Goal: Transaction & Acquisition: Register for event/course

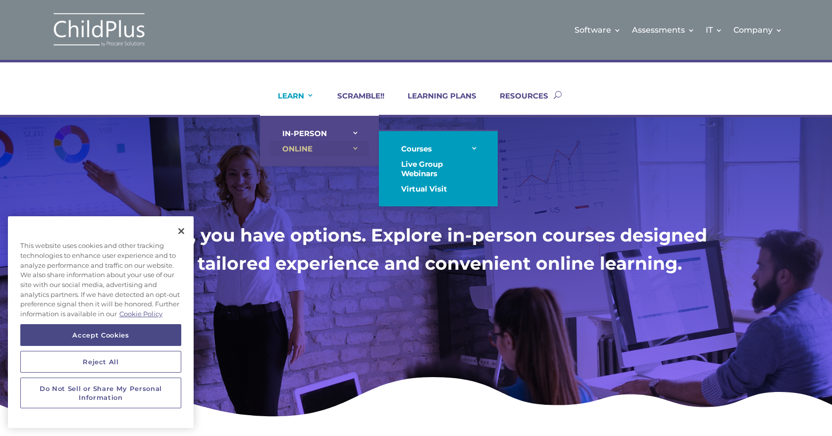
click at [299, 149] on link "ONLINE" at bounding box center [319, 148] width 99 height 15
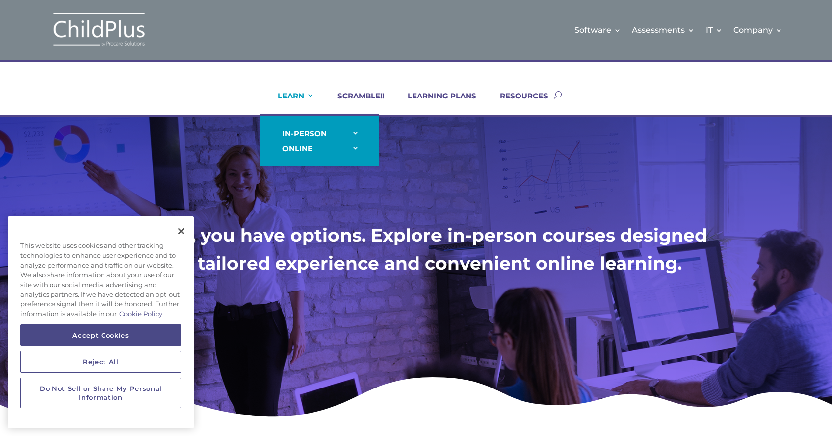
click at [303, 101] on link "LEARN" at bounding box center [290, 103] width 49 height 24
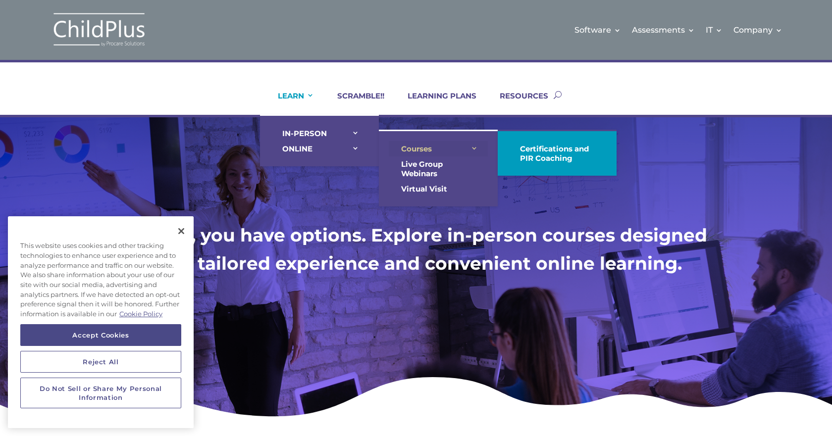
click at [406, 146] on link "Courses" at bounding box center [438, 148] width 99 height 15
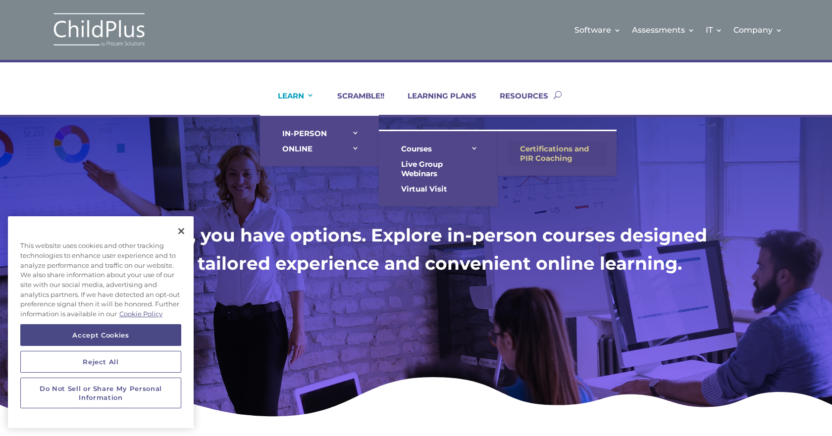
click at [562, 149] on link "Certifications and PIR Coaching" at bounding box center [557, 153] width 99 height 25
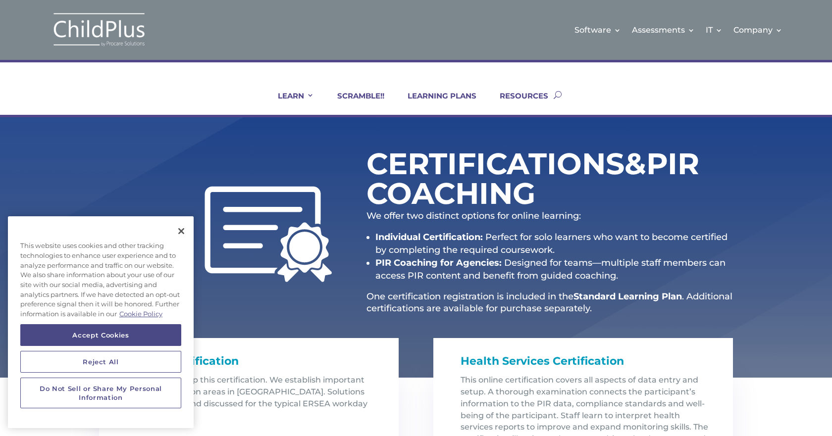
click at [820, 181] on div "Certifications & PIR Coaching We offer two distinct options for online learning…" at bounding box center [416, 247] width 832 height 261
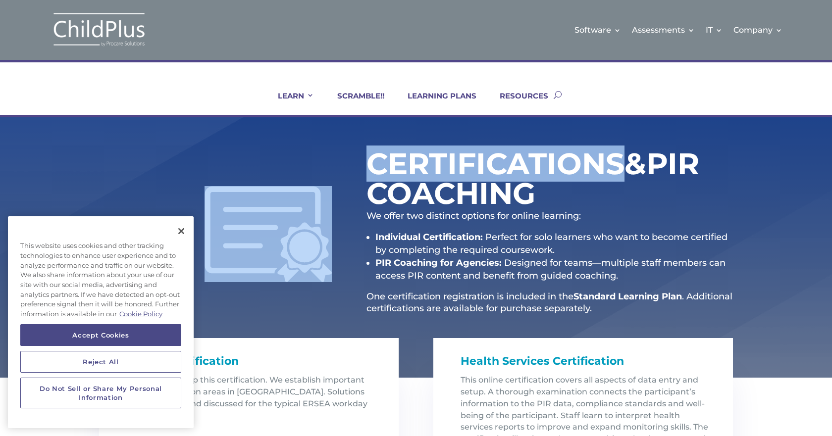
scroll to position [0, 15]
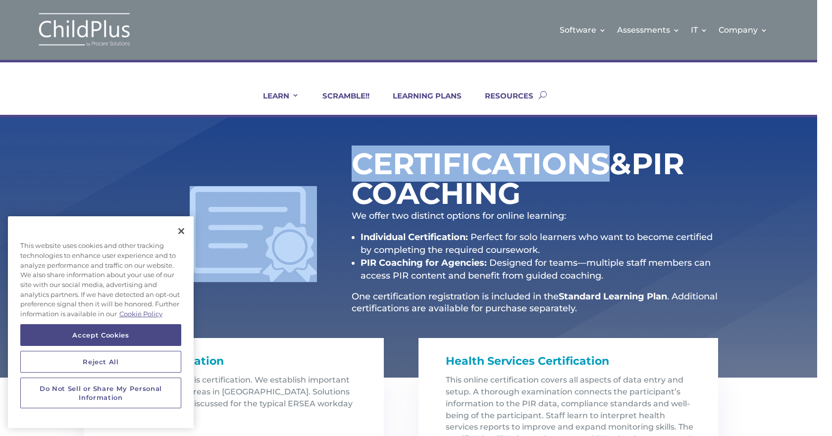
drag, startPoint x: 829, startPoint y: 113, endPoint x: 829, endPoint y: 144, distance: 31.2
click at [829, 144] on div "Software Learn More Features Schedule A Demo Getting Started Assessments Learn …" at bounding box center [416, 408] width 832 height 816
click at [177, 232] on button "Close" at bounding box center [181, 231] width 22 height 22
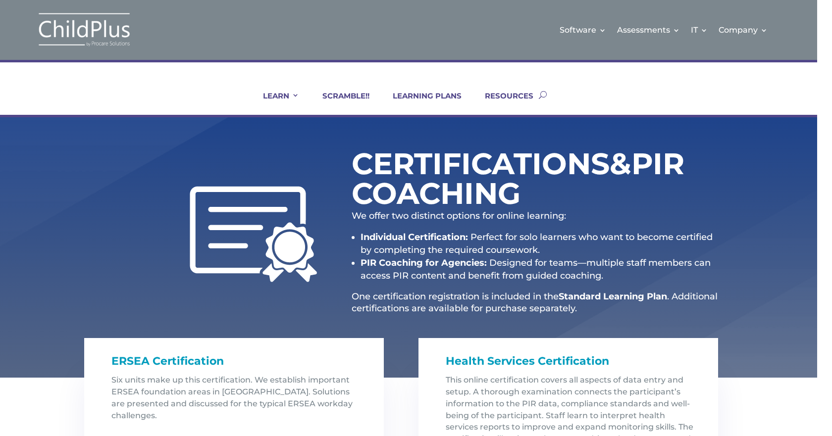
click at [666, 361] on h1 "Health Services Certification" at bounding box center [572, 363] width 253 height 21
click at [456, 364] on span "Health Services Certification" at bounding box center [527, 361] width 163 height 13
click at [436, 391] on div "Health Services Certification This online certification covers all aspects of d…" at bounding box center [569, 425] width 300 height 174
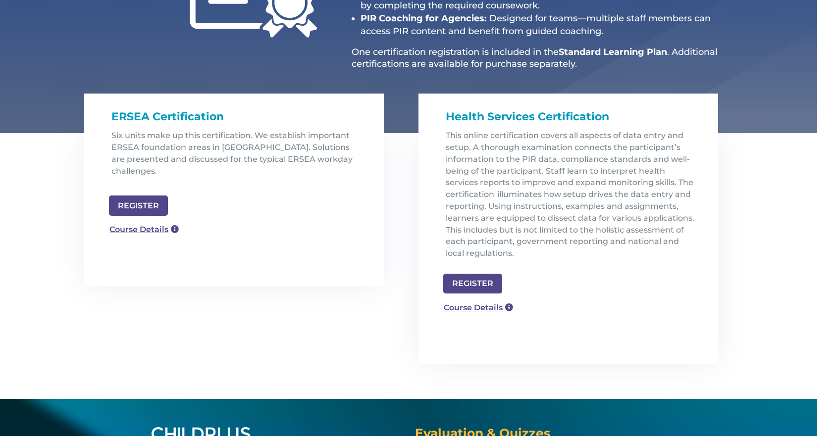
scroll to position [248, 0]
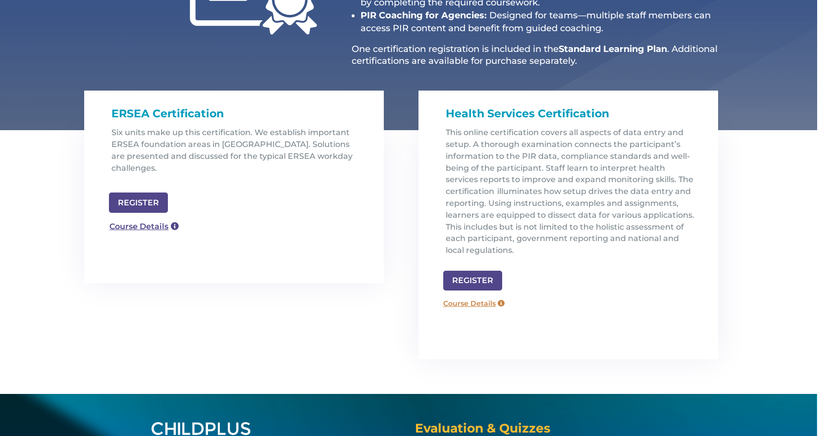
click at [469, 304] on link "Course Details" at bounding box center [473, 304] width 71 height 16
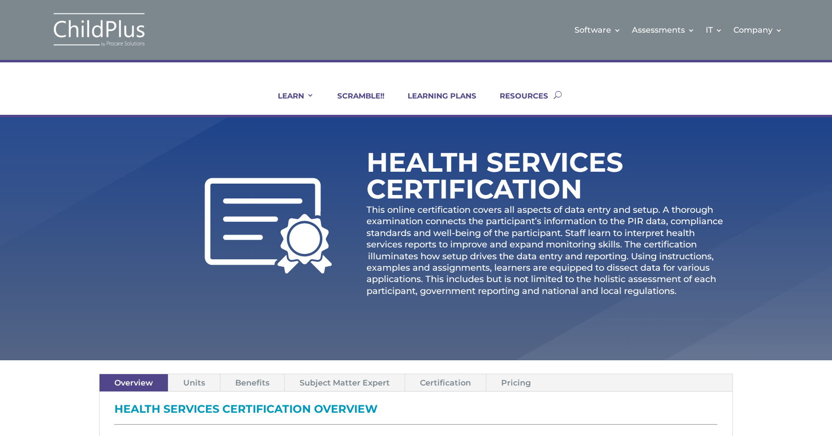
click at [732, 171] on div "Health Services Certification This online certification covers all aspects of d…" at bounding box center [550, 225] width 367 height 155
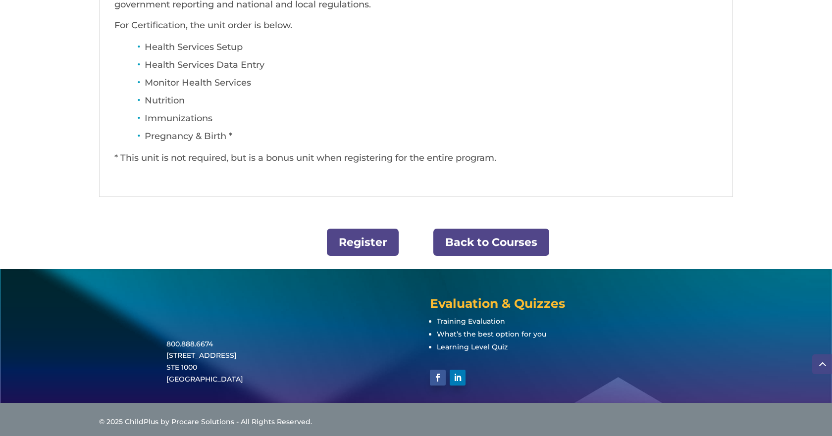
scroll to position [520, 0]
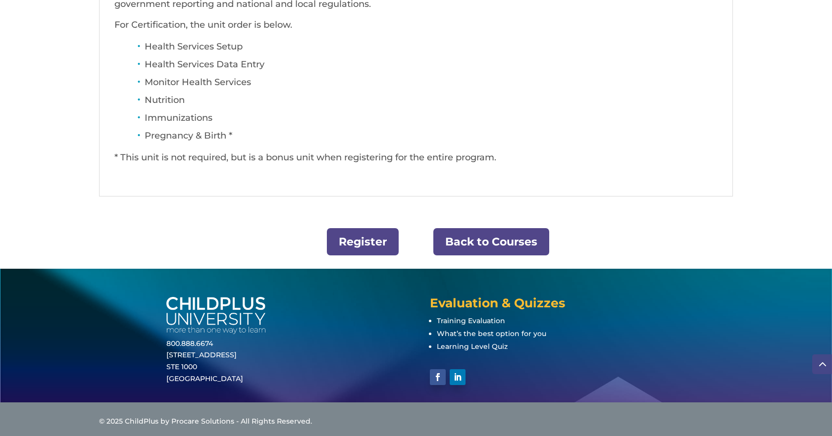
click at [378, 243] on link "Register" at bounding box center [363, 241] width 72 height 27
